Goal: Task Accomplishment & Management: Manage account settings

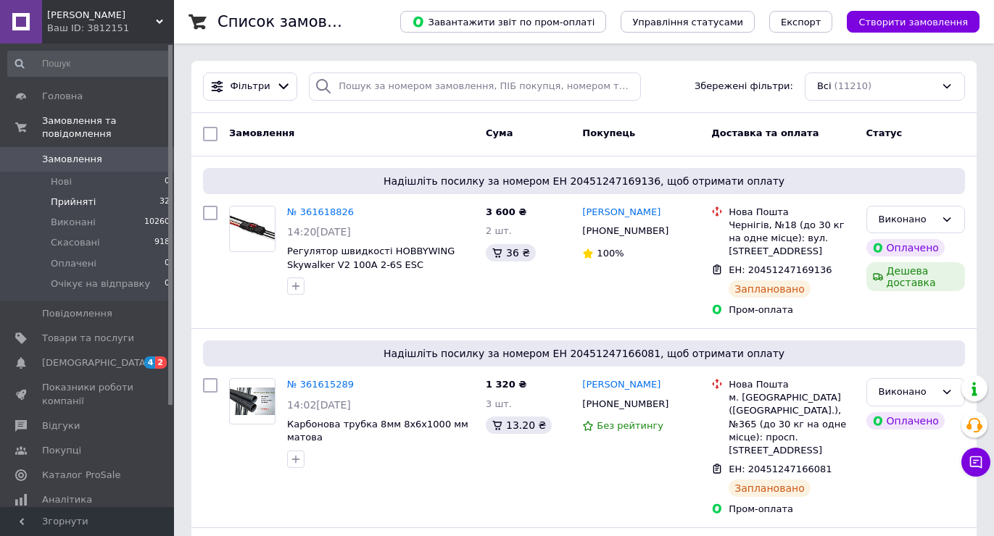
click at [75, 196] on span "Прийняті" at bounding box center [73, 202] width 45 height 13
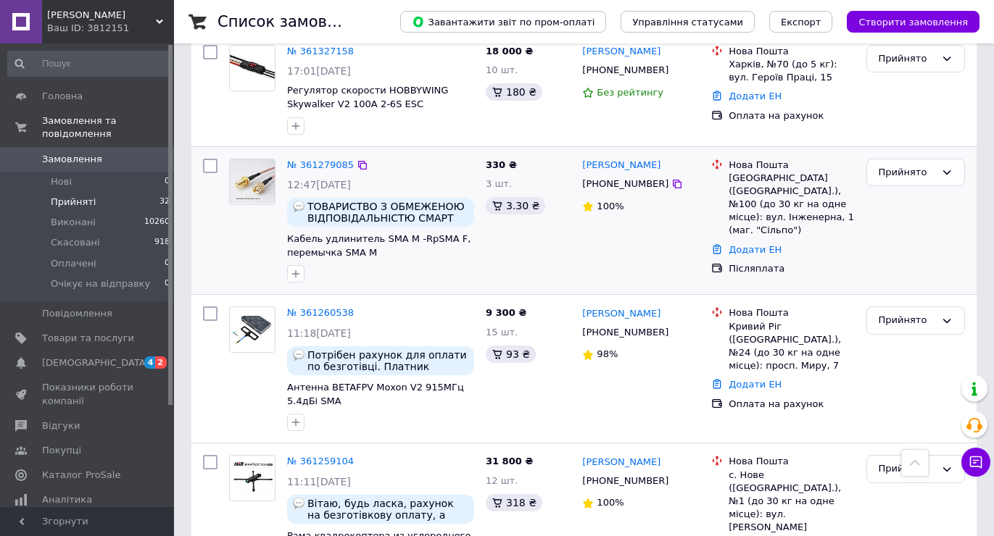
scroll to position [1232, 0]
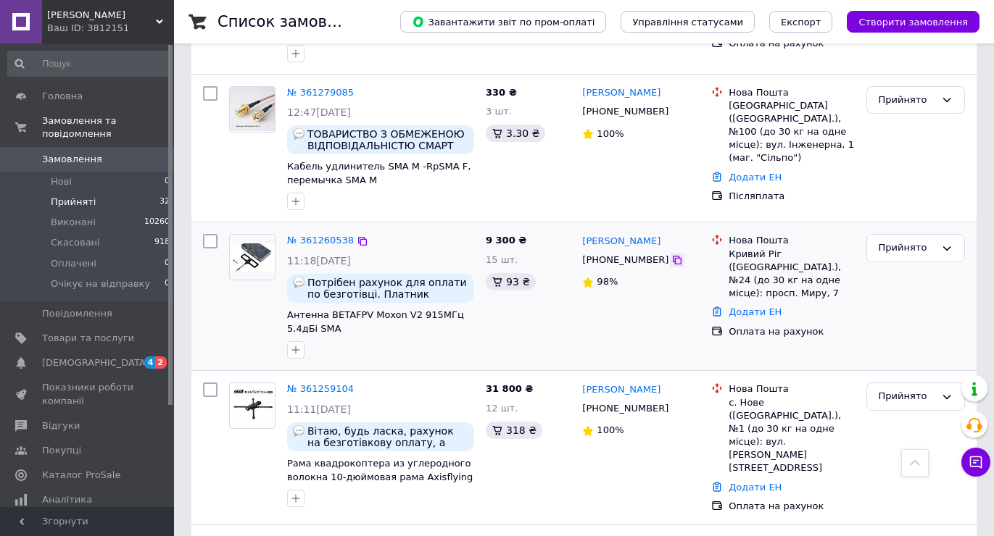
click at [673, 257] on icon at bounding box center [677, 260] width 9 height 9
click at [947, 154] on div "Прийнято" at bounding box center [915, 148] width 110 height 136
click at [958, 304] on div "Прийнято" at bounding box center [915, 296] width 110 height 136
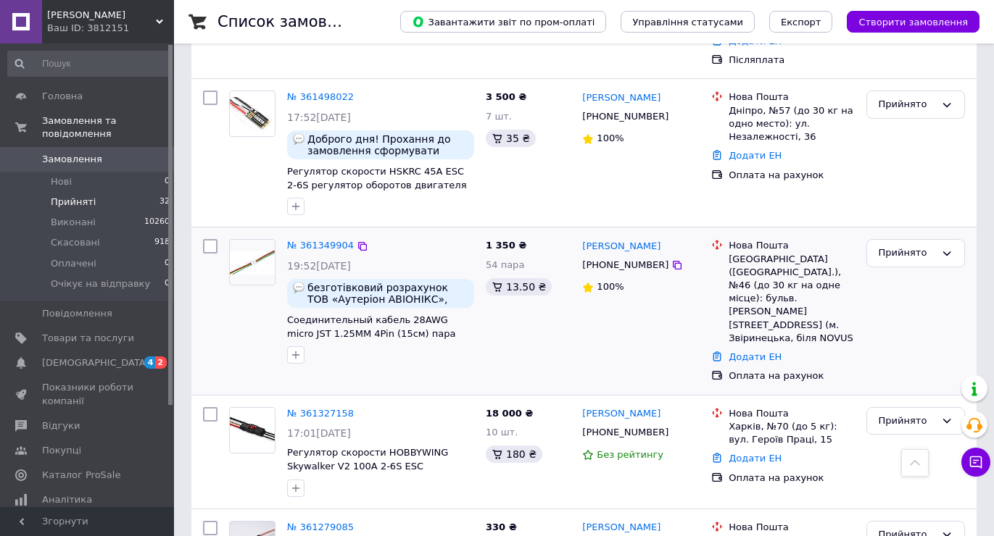
scroll to position [870, 0]
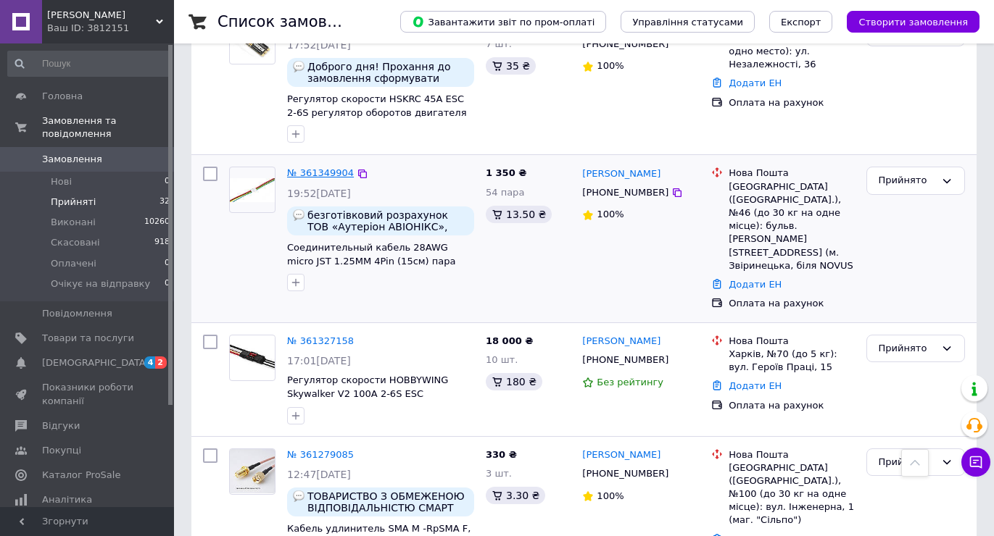
click at [331, 170] on link "№ 361349904" at bounding box center [320, 172] width 67 height 11
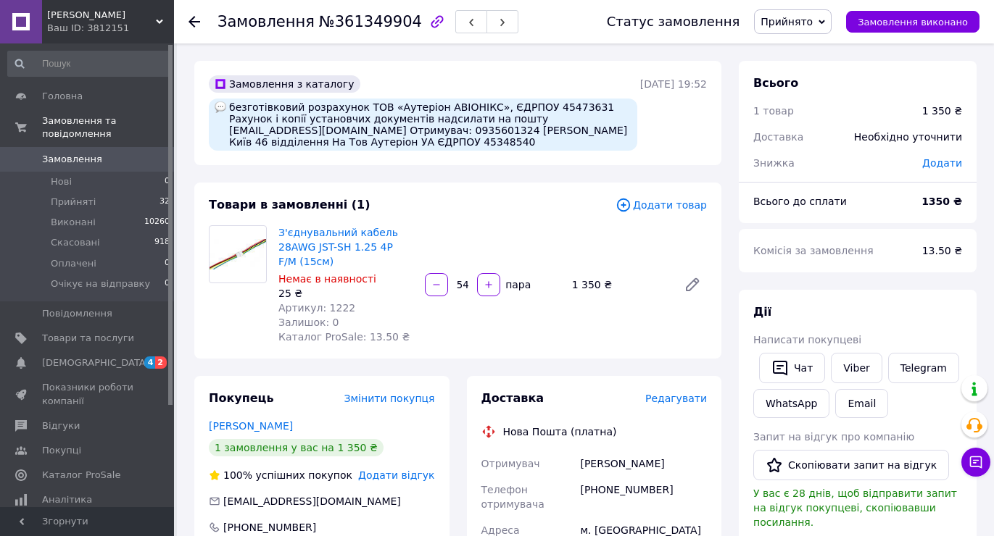
click at [198, 16] on icon at bounding box center [194, 22] width 12 height 12
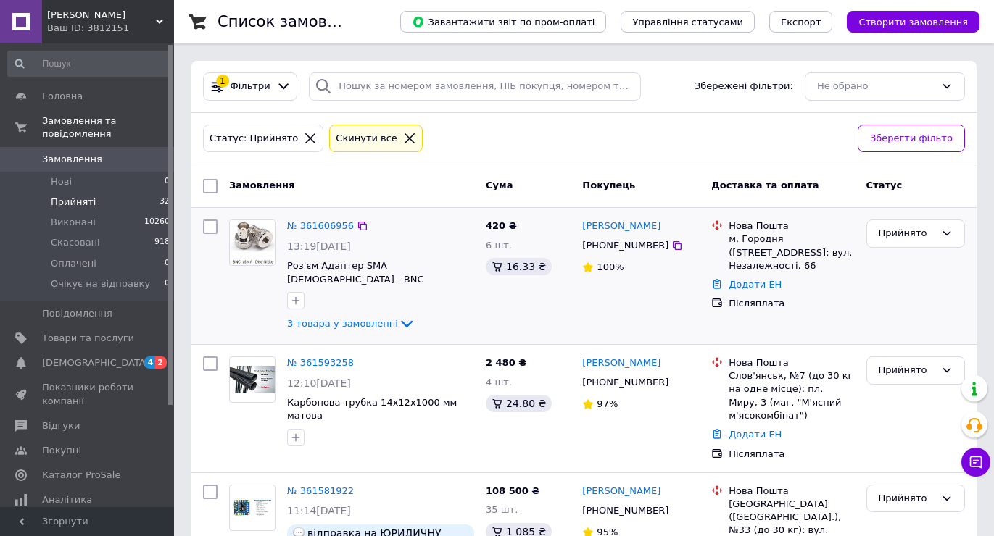
click at [948, 296] on div "Прийнято" at bounding box center [915, 276] width 110 height 125
click at [966, 289] on div "Прийнято" at bounding box center [915, 276] width 110 height 125
click at [972, 310] on div "№ 361606956 13:19, 12.09.2025 Роз'єм Адаптер SMA male - BNC Female гніздо перех…" at bounding box center [583, 276] width 785 height 136
click at [78, 153] on span "Замовлення" at bounding box center [72, 159] width 60 height 13
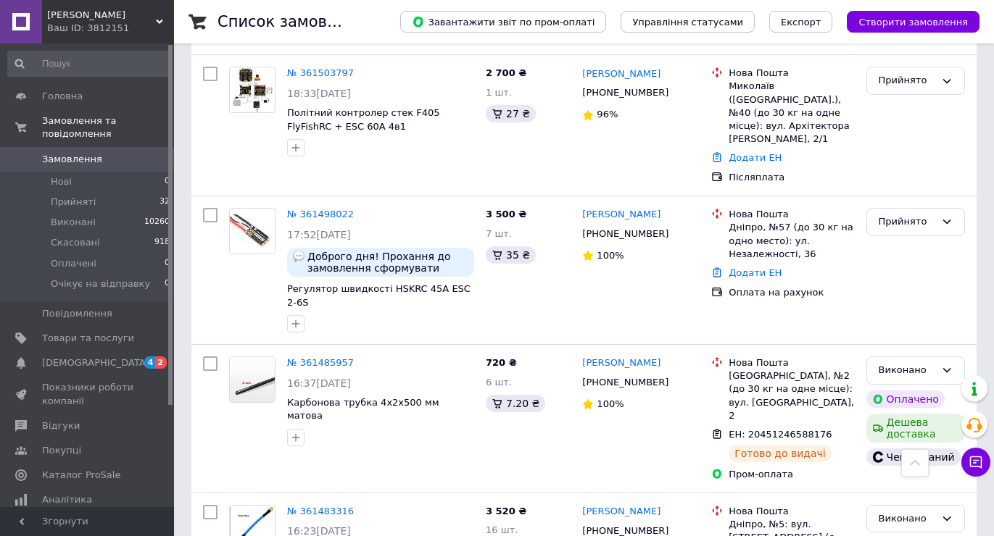
scroll to position [2030, 0]
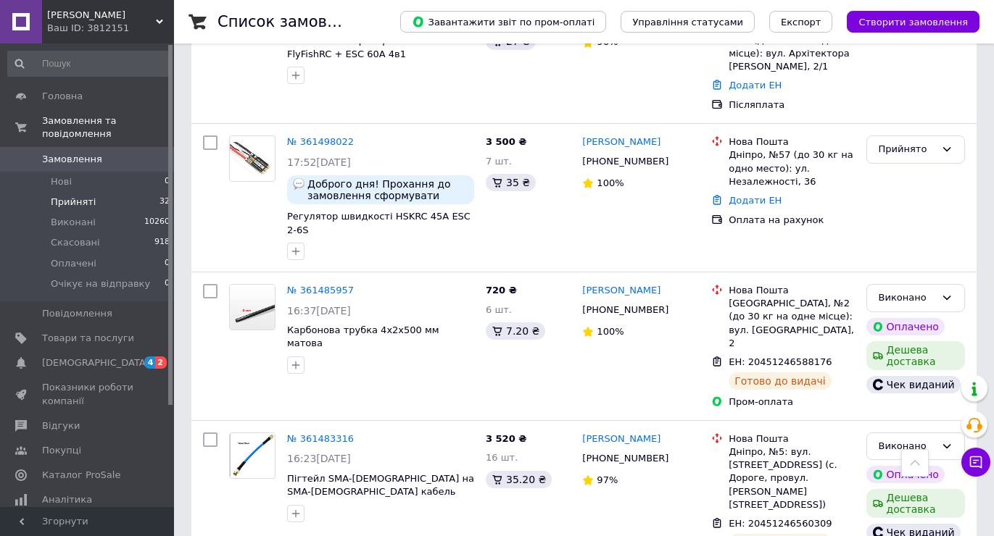
click at [81, 196] on span "Прийняті" at bounding box center [73, 202] width 45 height 13
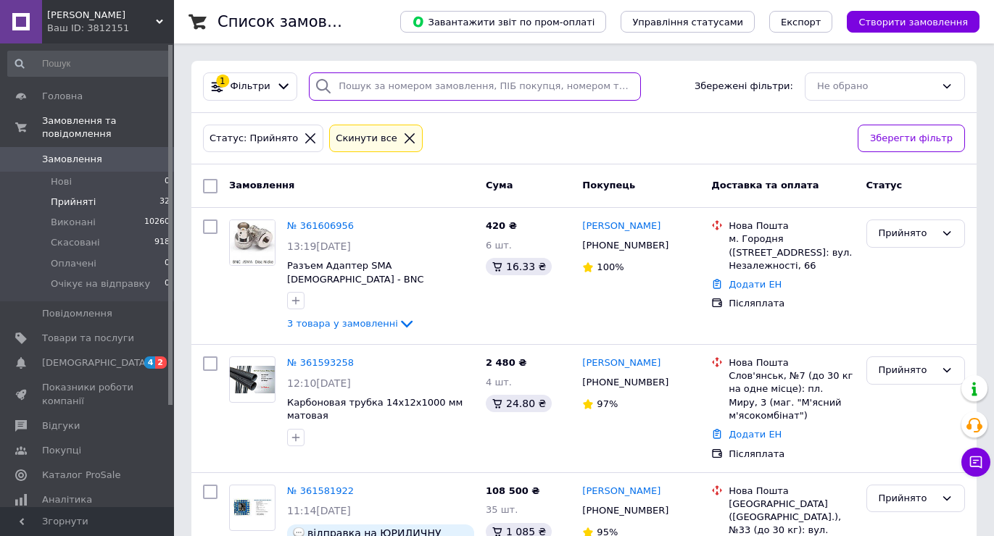
click at [436, 86] on input "search" at bounding box center [475, 86] width 332 height 28
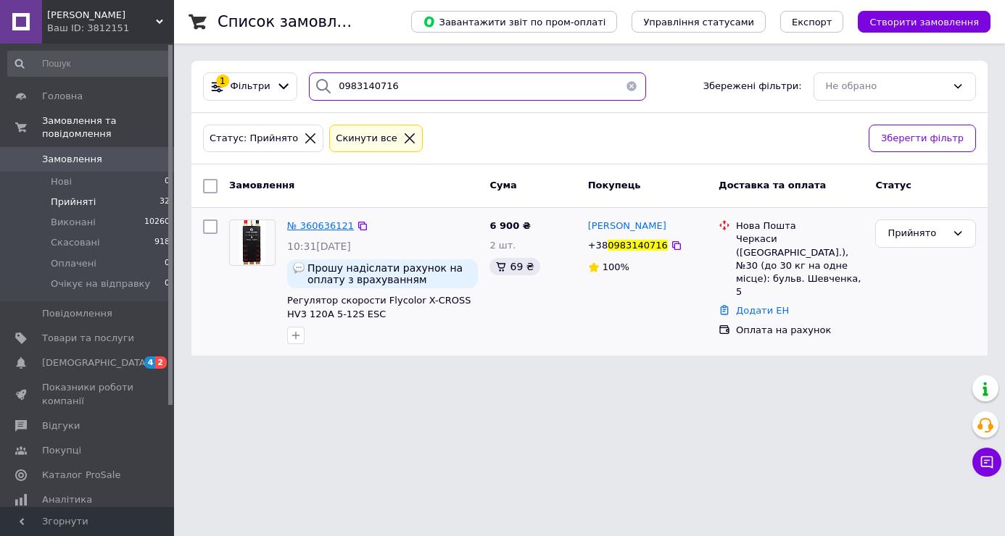
type input "0983140716"
click at [329, 226] on span "№ 360636121" at bounding box center [320, 225] width 67 height 11
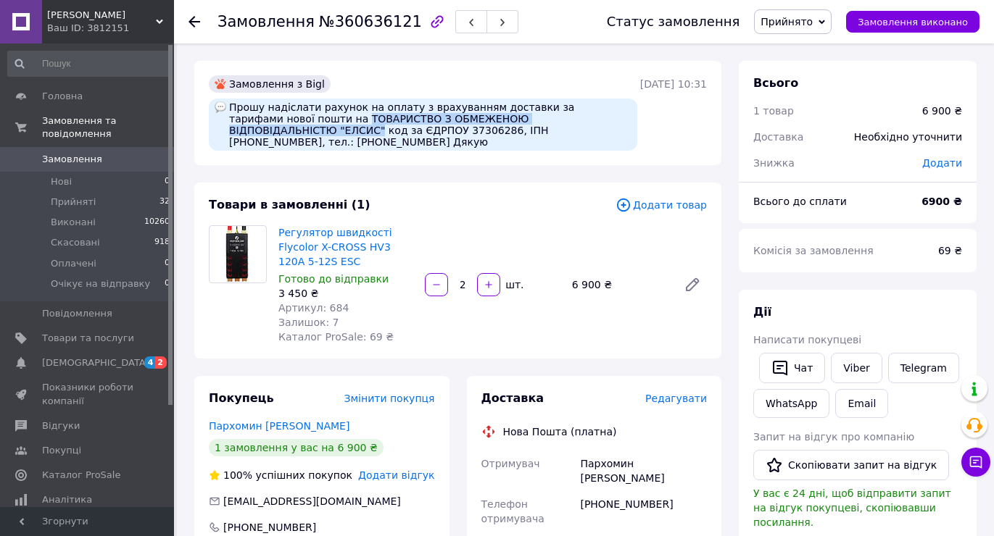
drag, startPoint x: 401, startPoint y: 124, endPoint x: 402, endPoint y: 138, distance: 13.8
click at [402, 138] on div "Прошу надіслати рахунок на оплату з врахуванням доставки за тарифами нової пошт…" at bounding box center [423, 125] width 428 height 52
copy div "ТОВАРИСТВО З ОБМЕЖЕНОЮ ВІДПОВІДАЛЬНІСТЮ "ЕЛСИС""
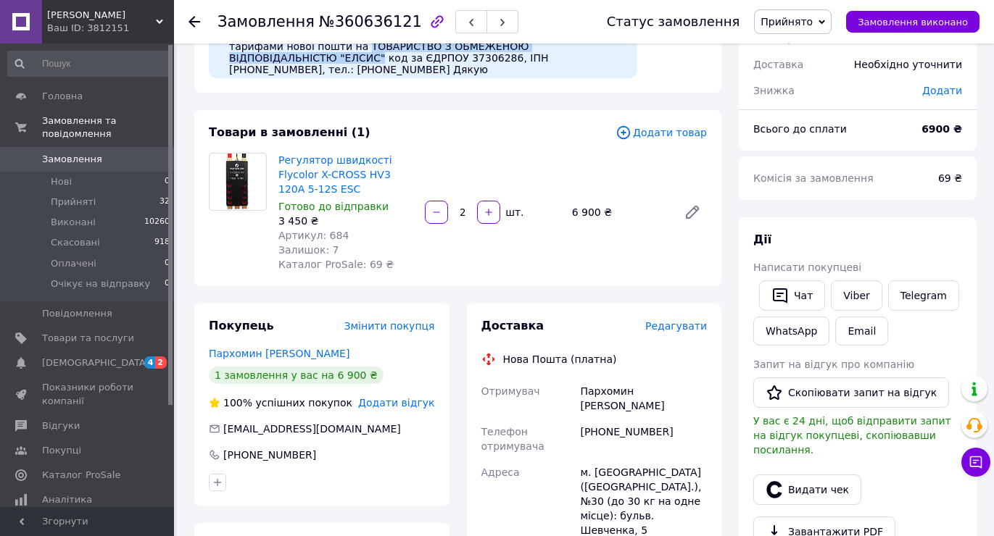
scroll to position [145, 0]
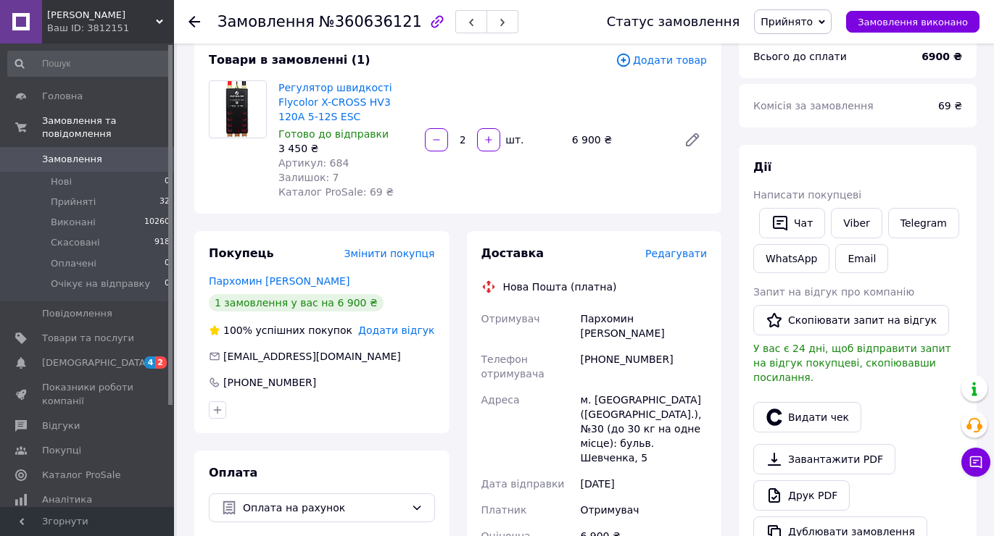
drag, startPoint x: 969, startPoint y: 252, endPoint x: 939, endPoint y: 260, distance: 30.8
click at [969, 252] on div "[PERSON_NAME] покупцеві   Чат Viber Telegram WhatsApp Email Запит на відгук про…" at bounding box center [858, 353] width 238 height 417
